Goal: Register for event/course

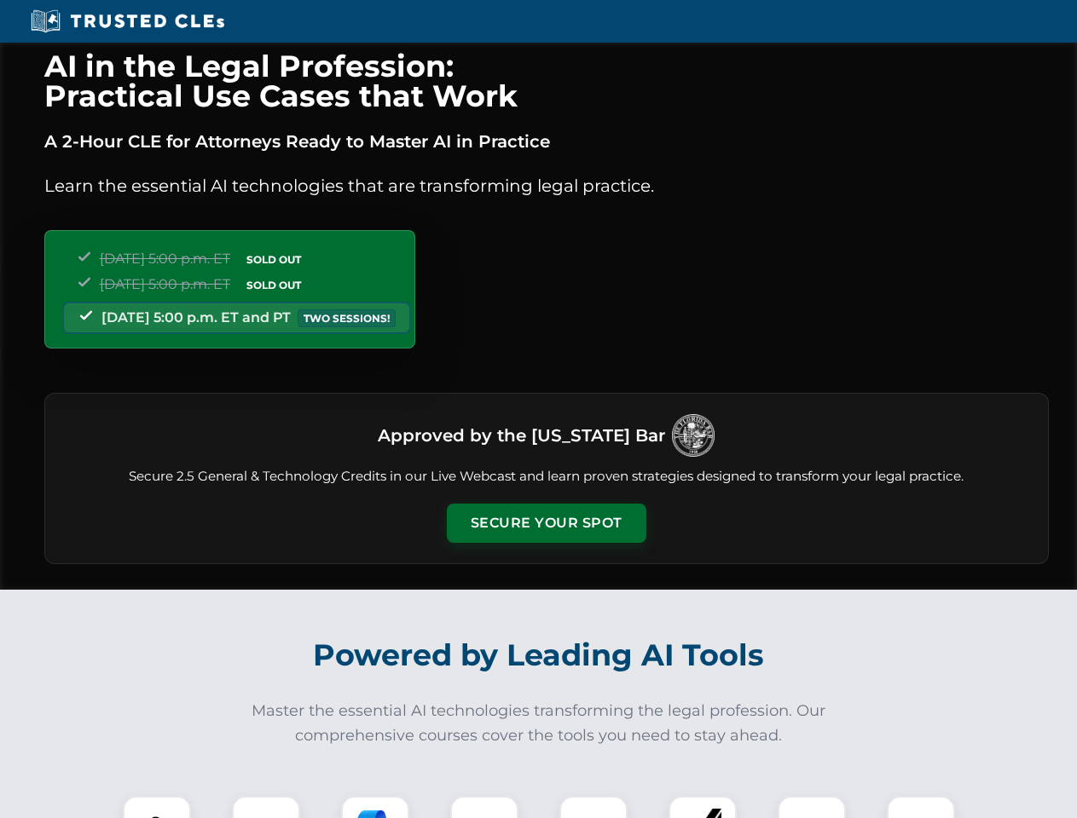
click at [546, 523] on button "Secure Your Spot" at bounding box center [546, 523] width 199 height 39
click at [157, 807] on img at bounding box center [156, 830] width 49 height 49
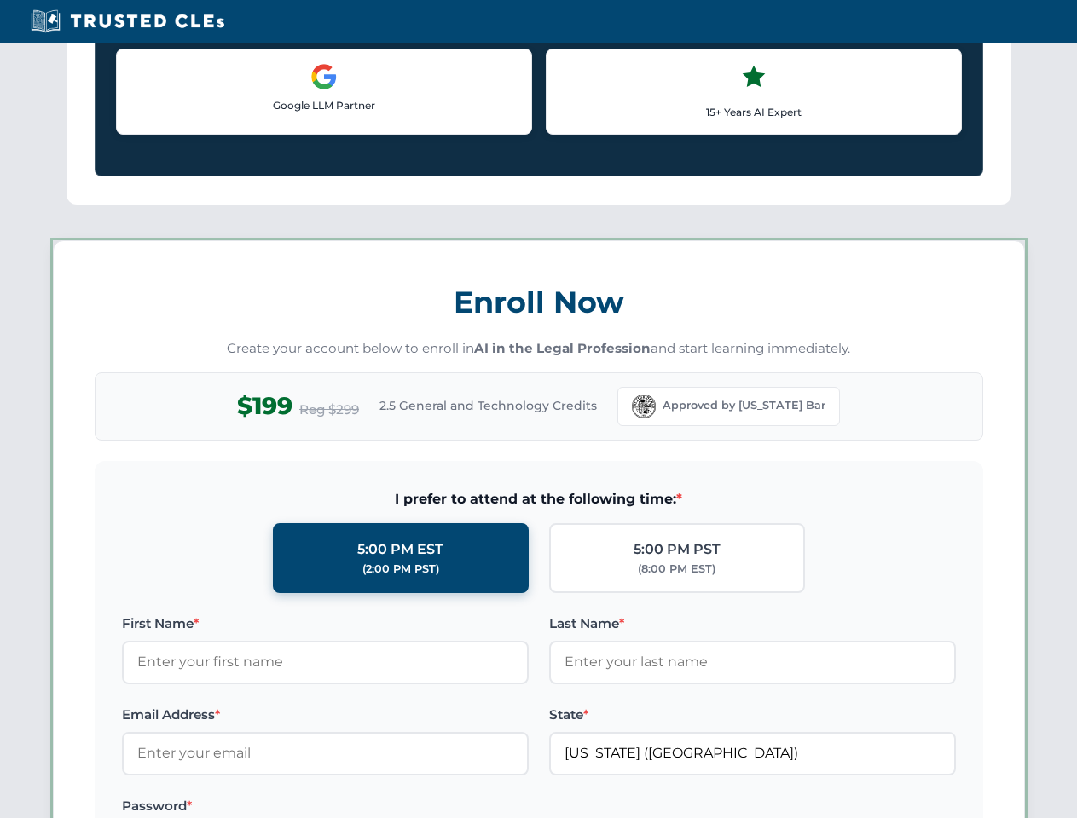
click at [375, 807] on label "Password *" at bounding box center [325, 806] width 407 height 20
click at [484, 807] on label "Password *" at bounding box center [325, 806] width 407 height 20
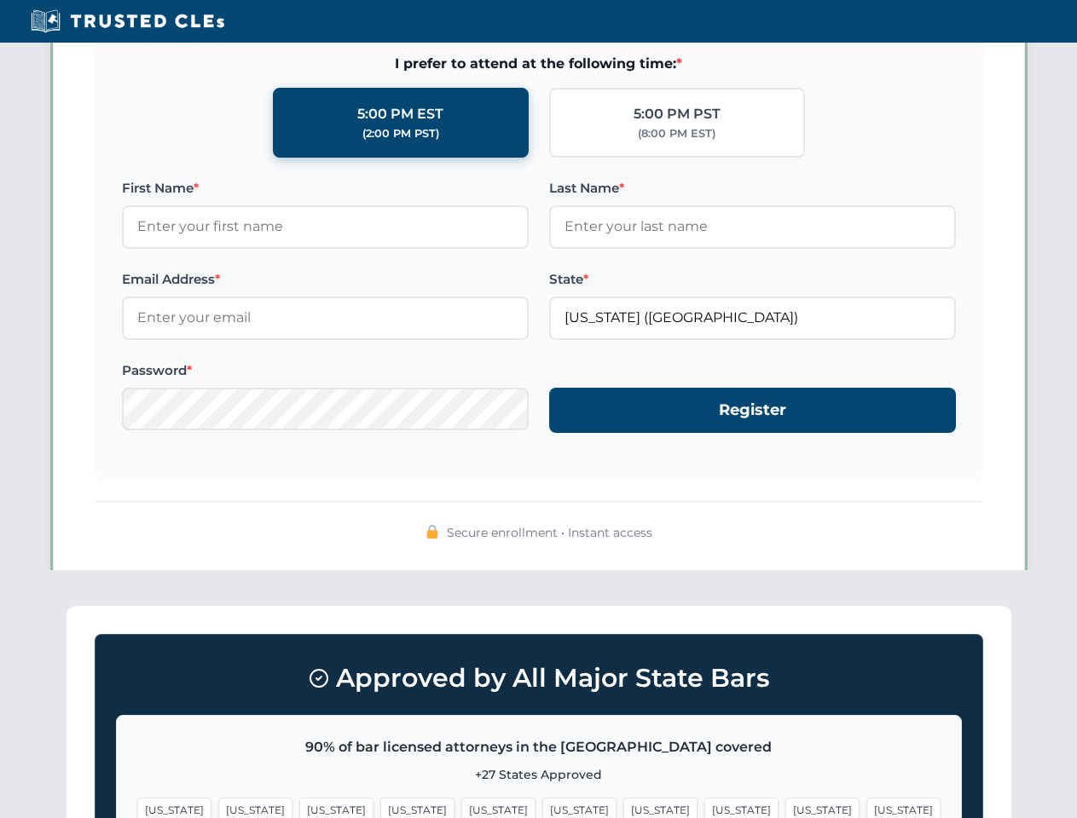
click at [785, 807] on span "[US_STATE]" at bounding box center [822, 810] width 74 height 25
